Goal: Find specific page/section: Find specific page/section

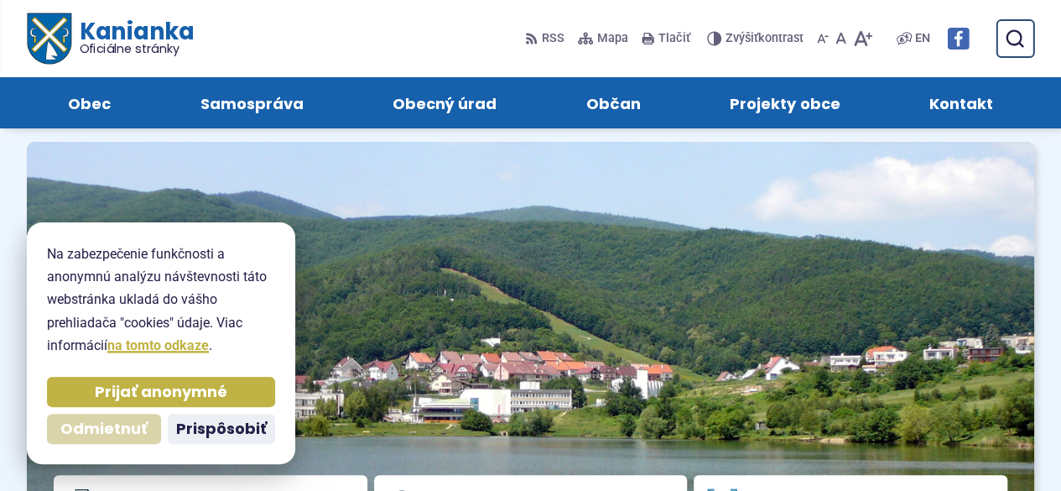
click at [108, 423] on span "Odmietnuť" at bounding box center [103, 428] width 87 height 19
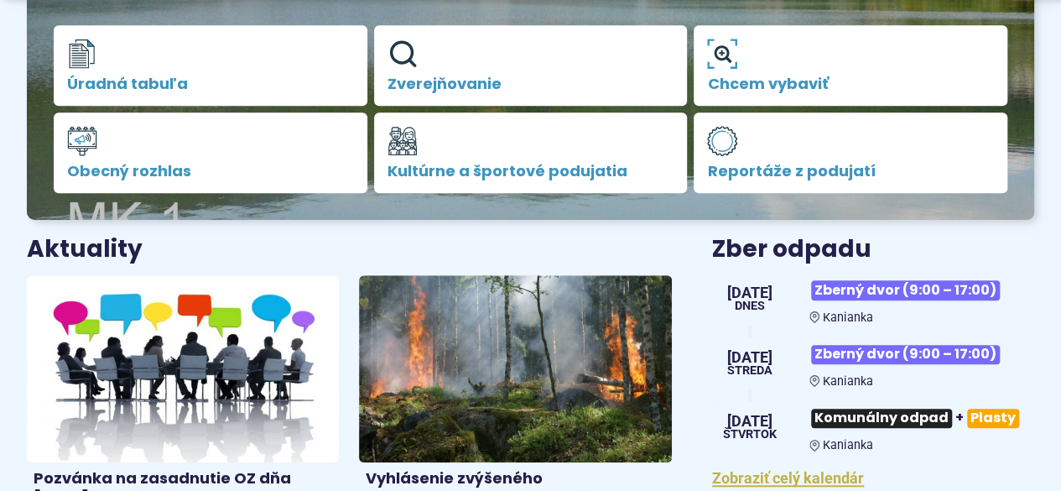
scroll to position [587, 0]
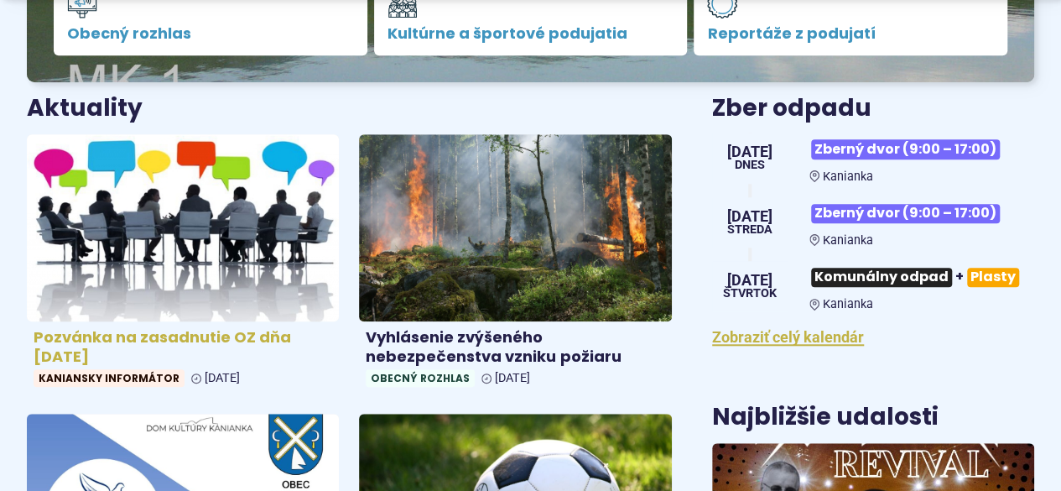
click at [260, 336] on h4 "Pozvánka na zasadnutie OZ dňa 26.8.2025" at bounding box center [183, 347] width 299 height 38
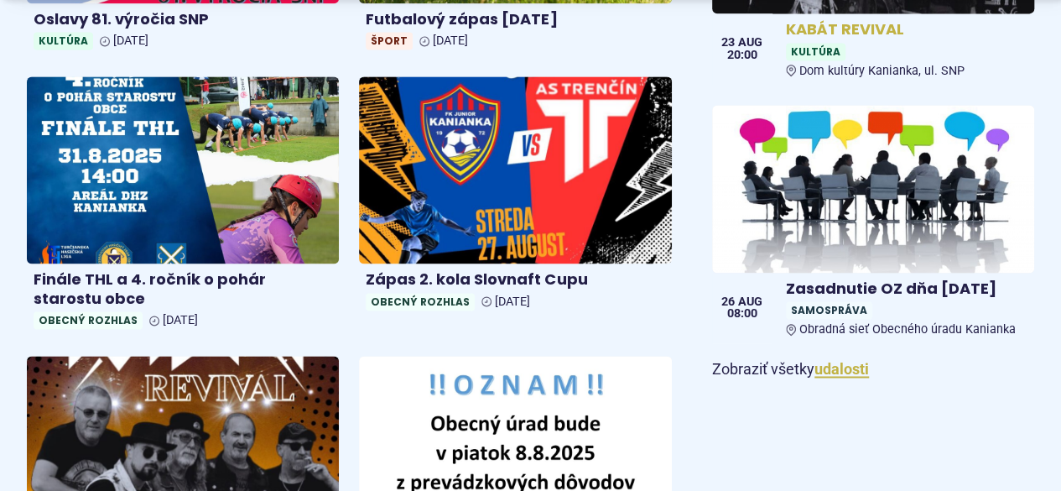
scroll to position [1342, 0]
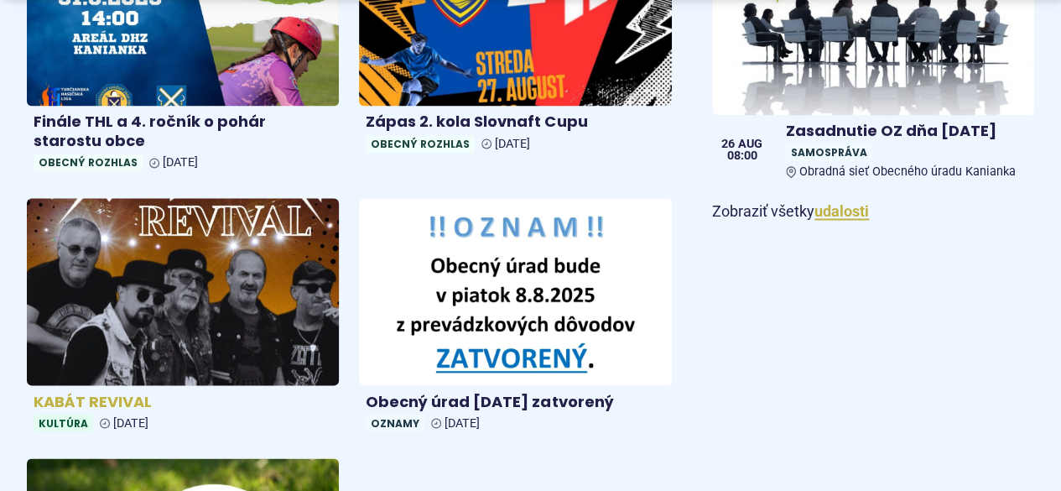
click at [254, 271] on img at bounding box center [182, 291] width 359 height 215
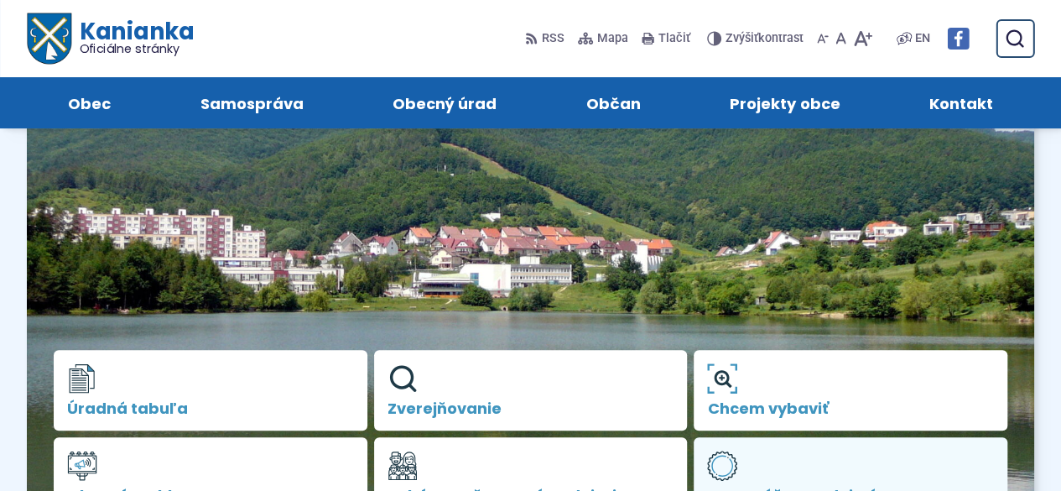
scroll to position [0, 0]
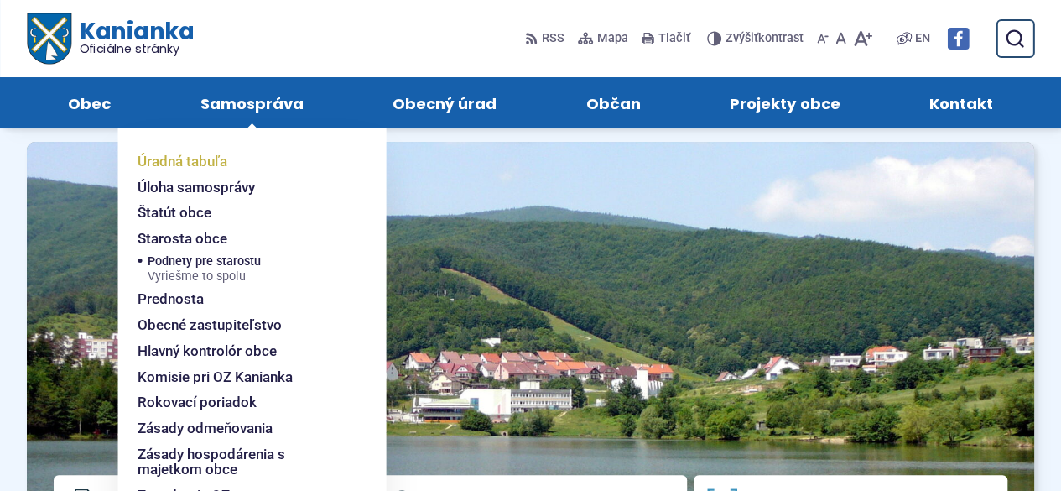
click at [216, 157] on span "Úradná tabuľa" at bounding box center [183, 161] width 90 height 26
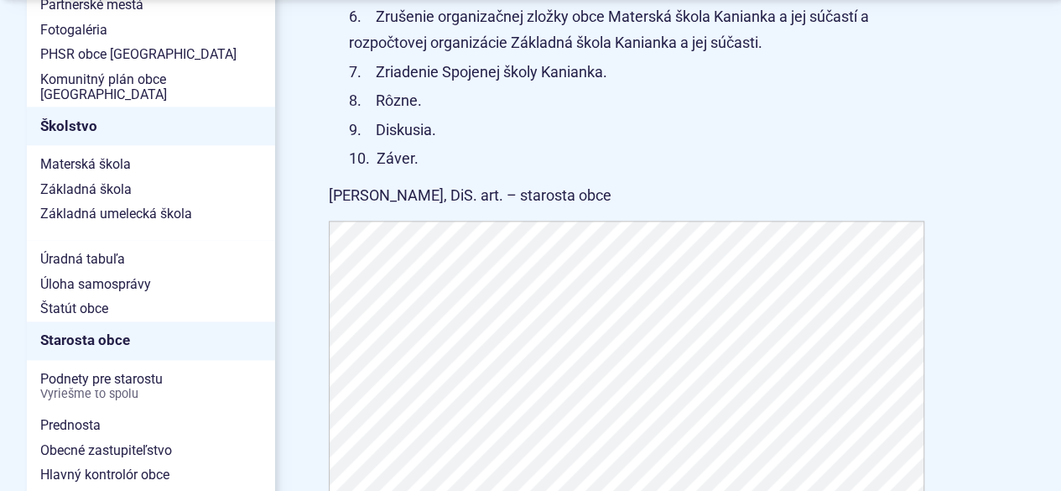
scroll to position [1007, 0]
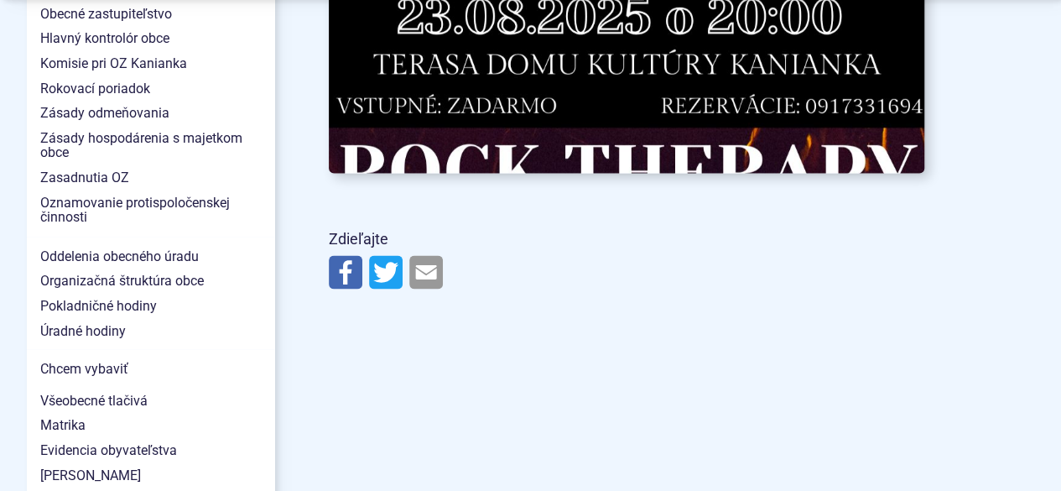
scroll to position [1342, 0]
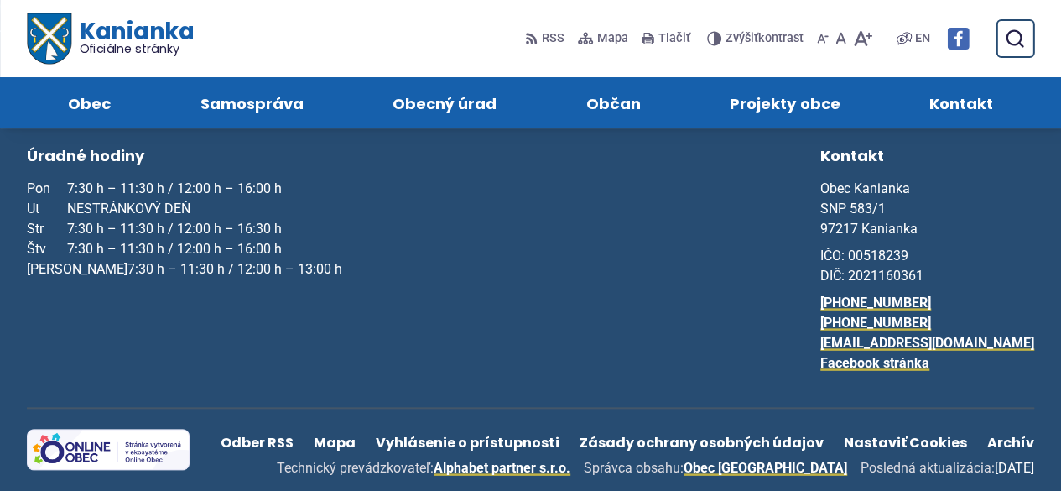
scroll to position [418, 0]
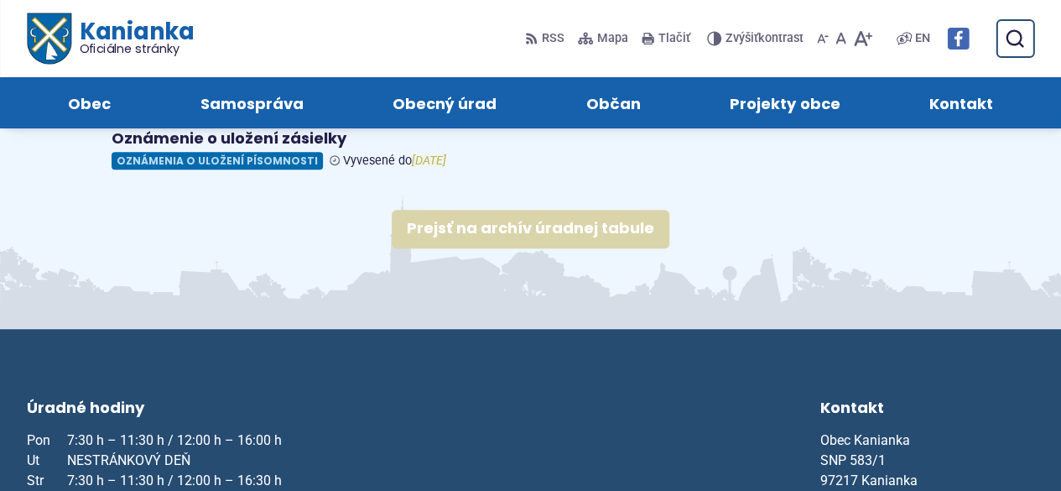
click at [497, 212] on link "Prejsť na archív úradnej tabule" at bounding box center [531, 229] width 278 height 39
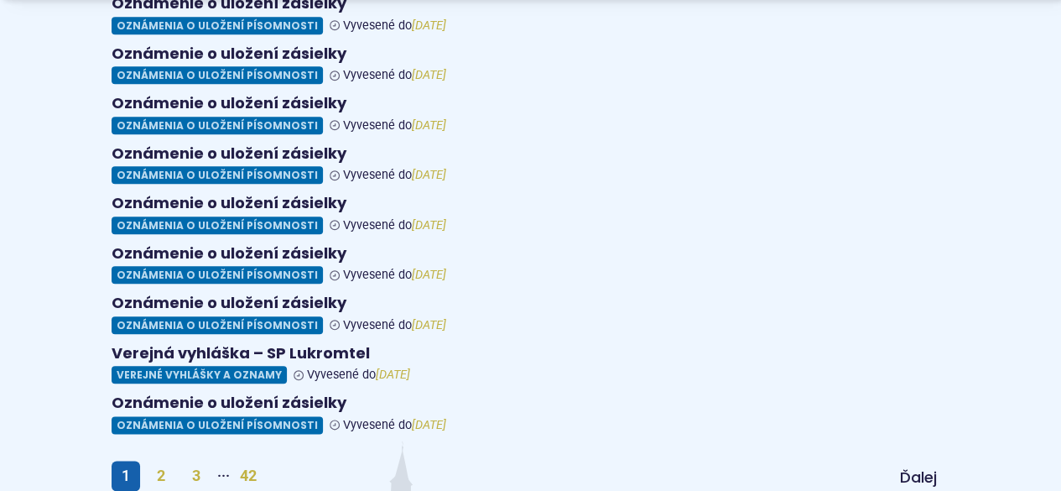
scroll to position [923, 0]
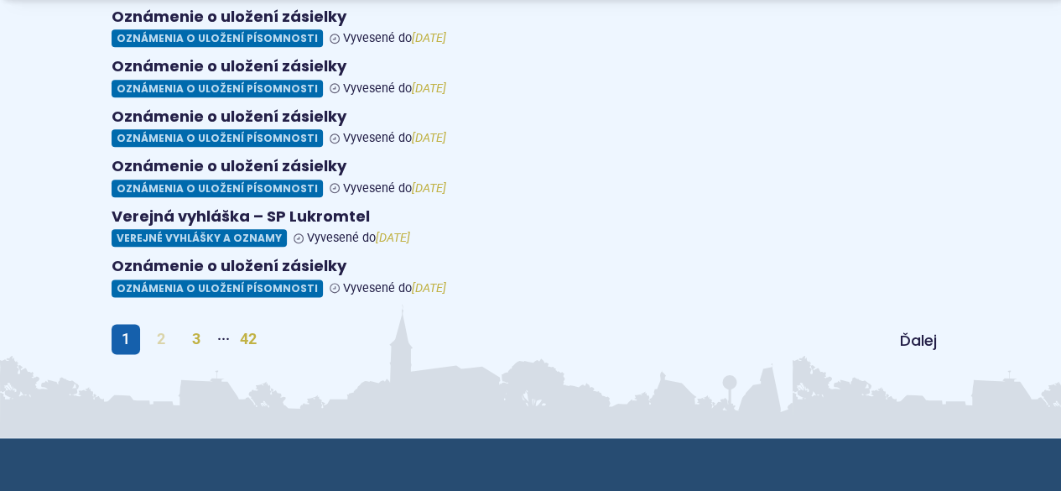
click at [159, 325] on link "2" at bounding box center [161, 339] width 29 height 30
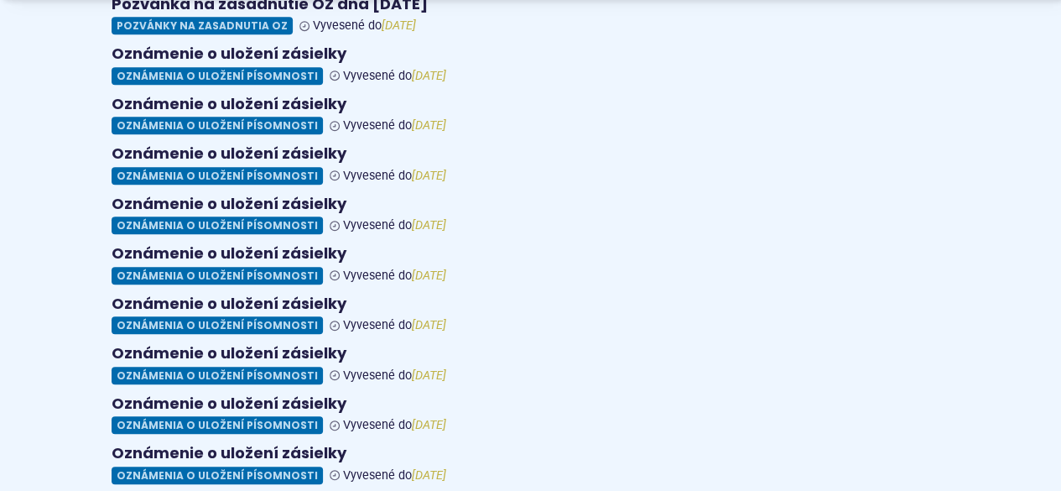
scroll to position [1007, 0]
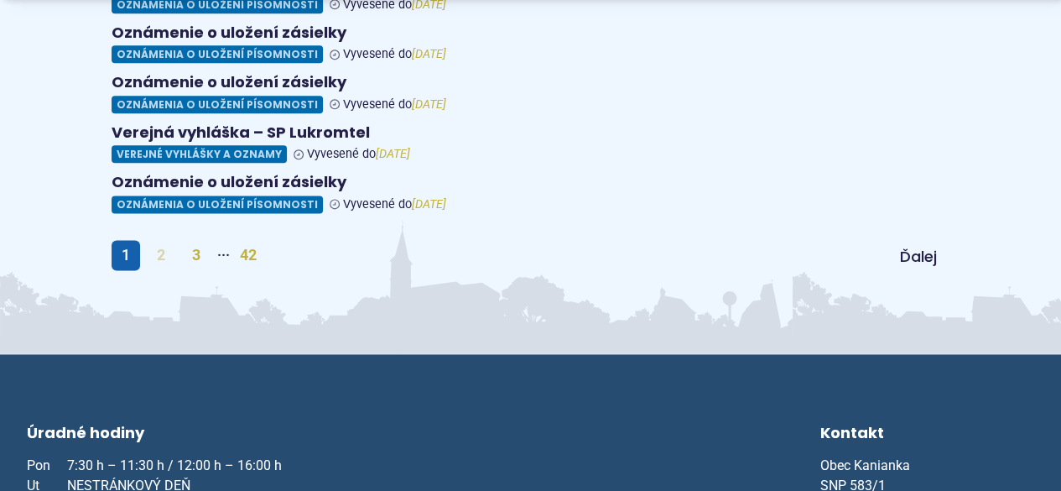
click at [159, 240] on link "2" at bounding box center [161, 255] width 29 height 30
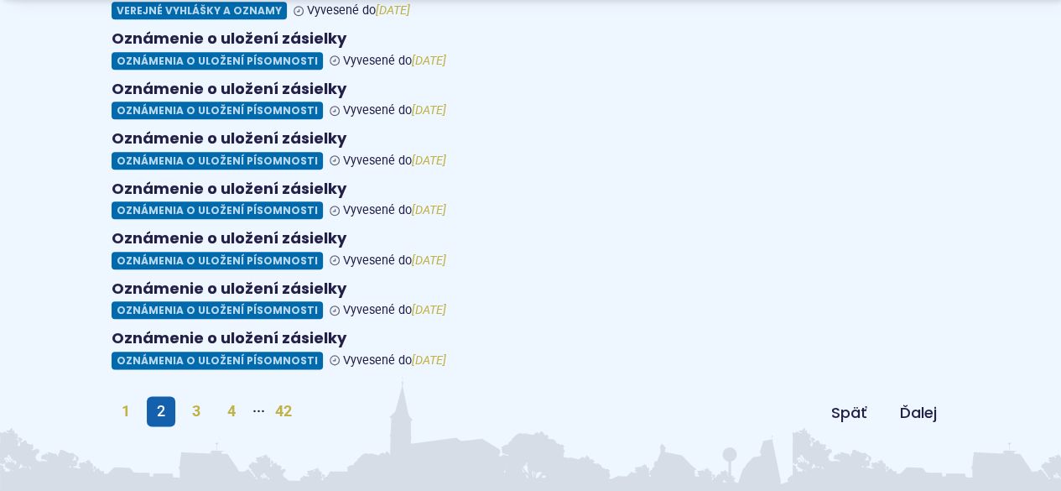
scroll to position [923, 0]
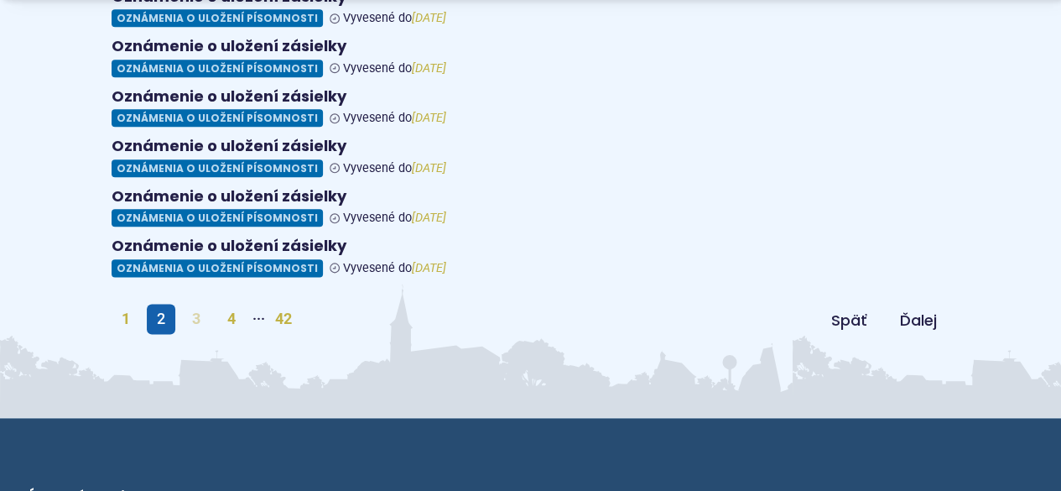
click at [200, 304] on link "3" at bounding box center [196, 319] width 29 height 30
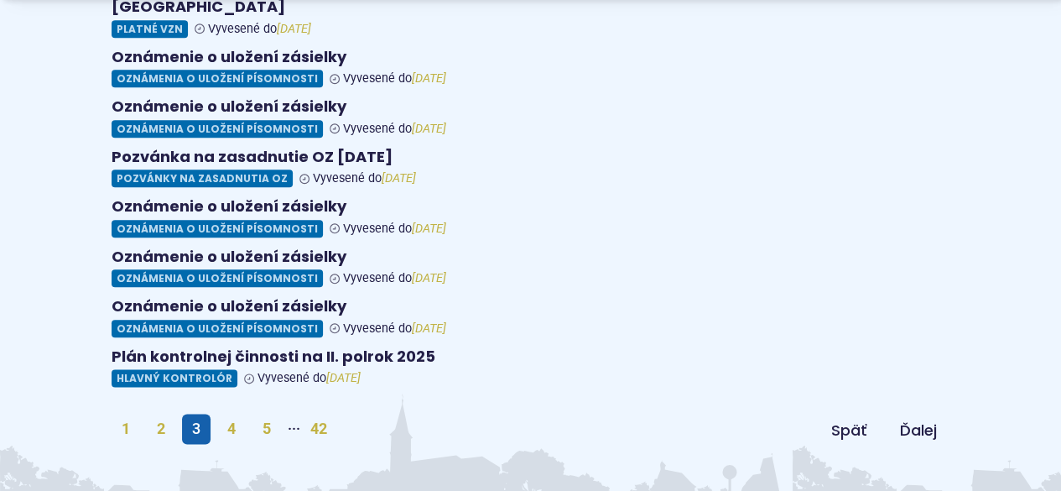
scroll to position [839, 0]
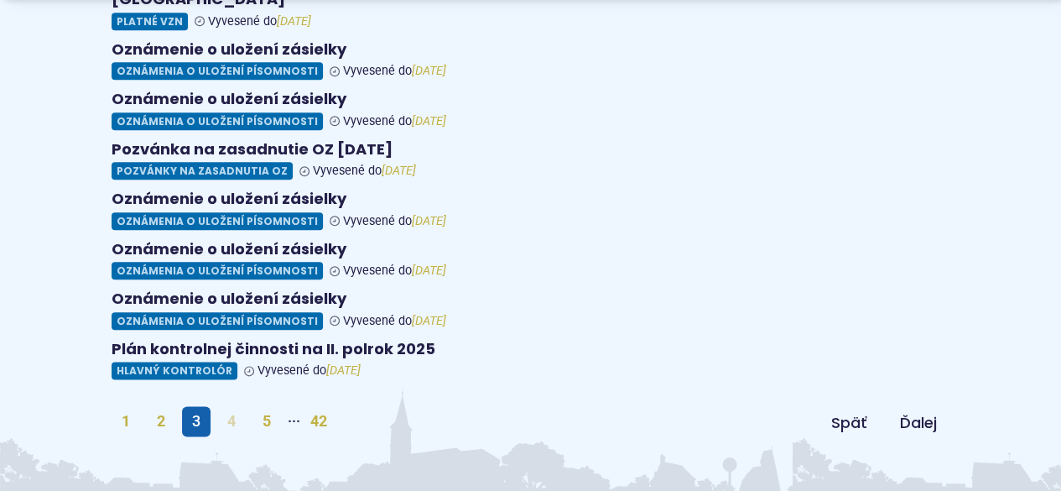
click at [233, 406] on link "4" at bounding box center [231, 421] width 29 height 30
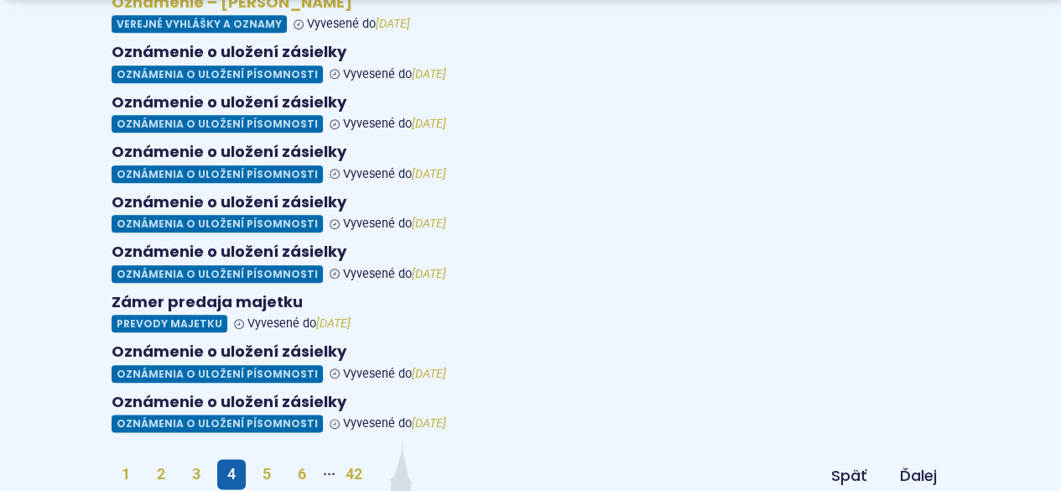
scroll to position [1007, 0]
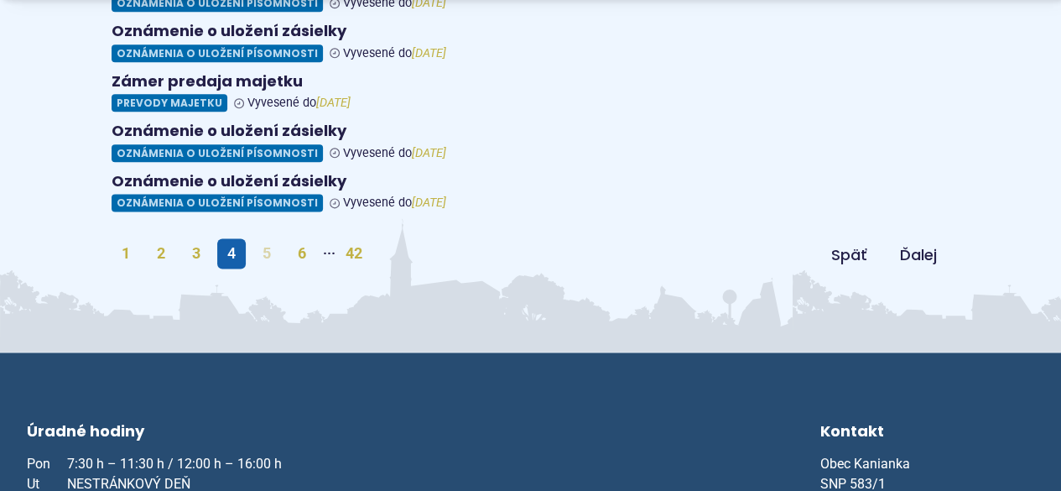
click at [273, 238] on link "5" at bounding box center [266, 253] width 29 height 30
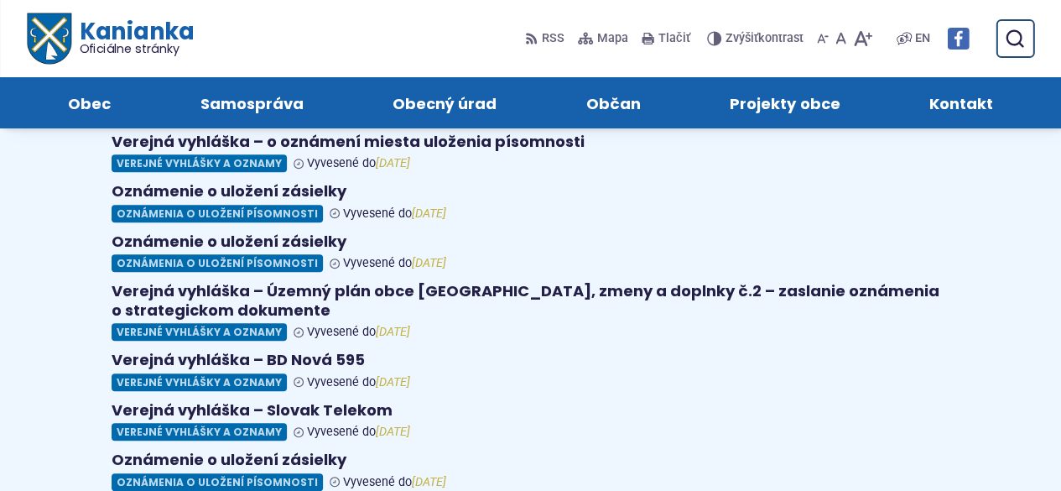
scroll to position [671, 0]
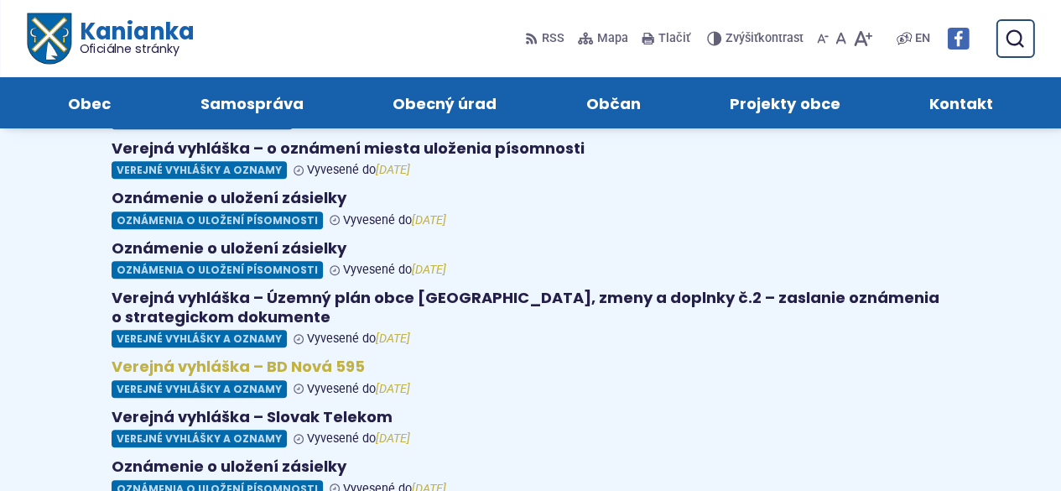
click at [294, 357] on figure at bounding box center [531, 377] width 839 height 40
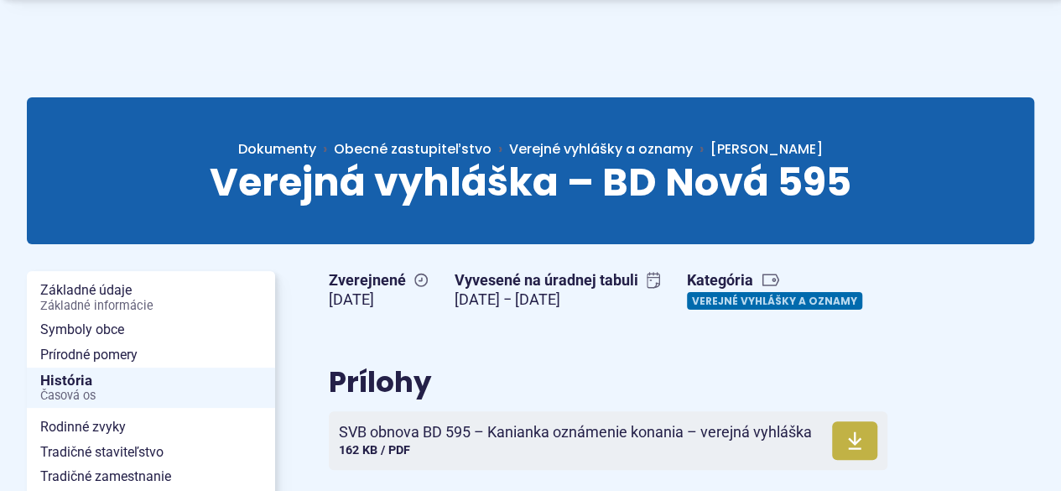
scroll to position [252, 0]
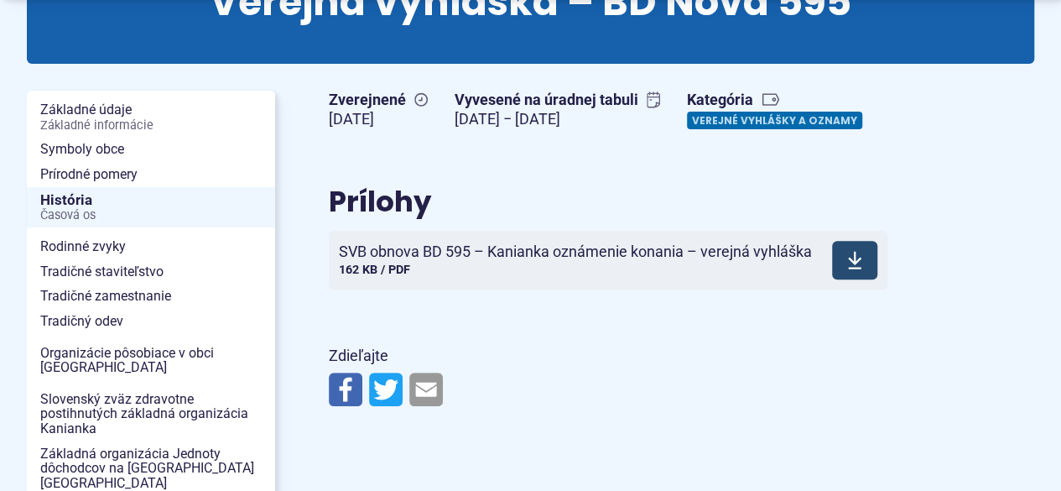
click at [641, 260] on span "SVB obnova BD 595 – Kanianka oznámenie konania – verejná vyhláška" at bounding box center [575, 251] width 473 height 17
